Goal: Check status: Check status

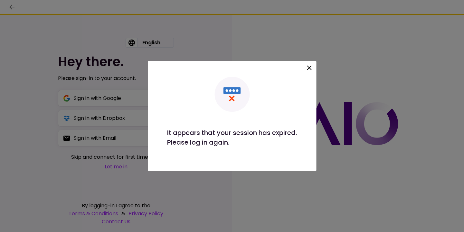
click at [310, 68] on icon at bounding box center [309, 68] width 5 height 5
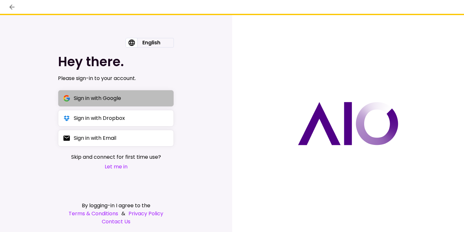
click at [143, 95] on button "Sign in with Google" at bounding box center [116, 98] width 116 height 17
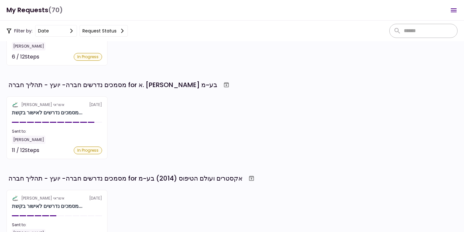
scroll to position [258, 0]
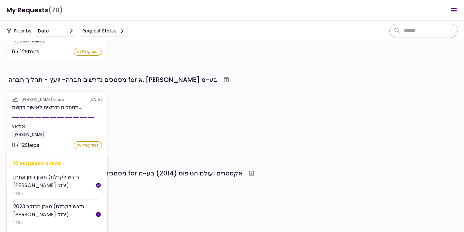
click at [97, 125] on div "Sent to:" at bounding box center [57, 127] width 90 height 6
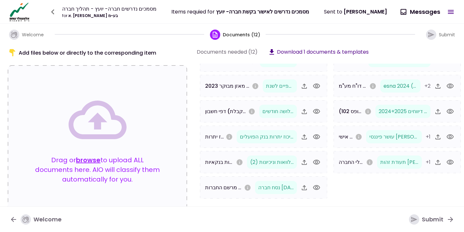
scroll to position [78, 0]
click at [56, 16] on icon "button" at bounding box center [53, 12] width 10 height 10
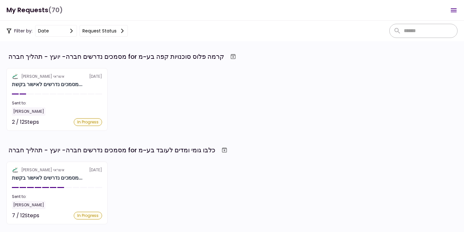
click at [56, 15] on span "(70)" at bounding box center [55, 10] width 14 height 13
